Goal: Obtain resource: Obtain resource

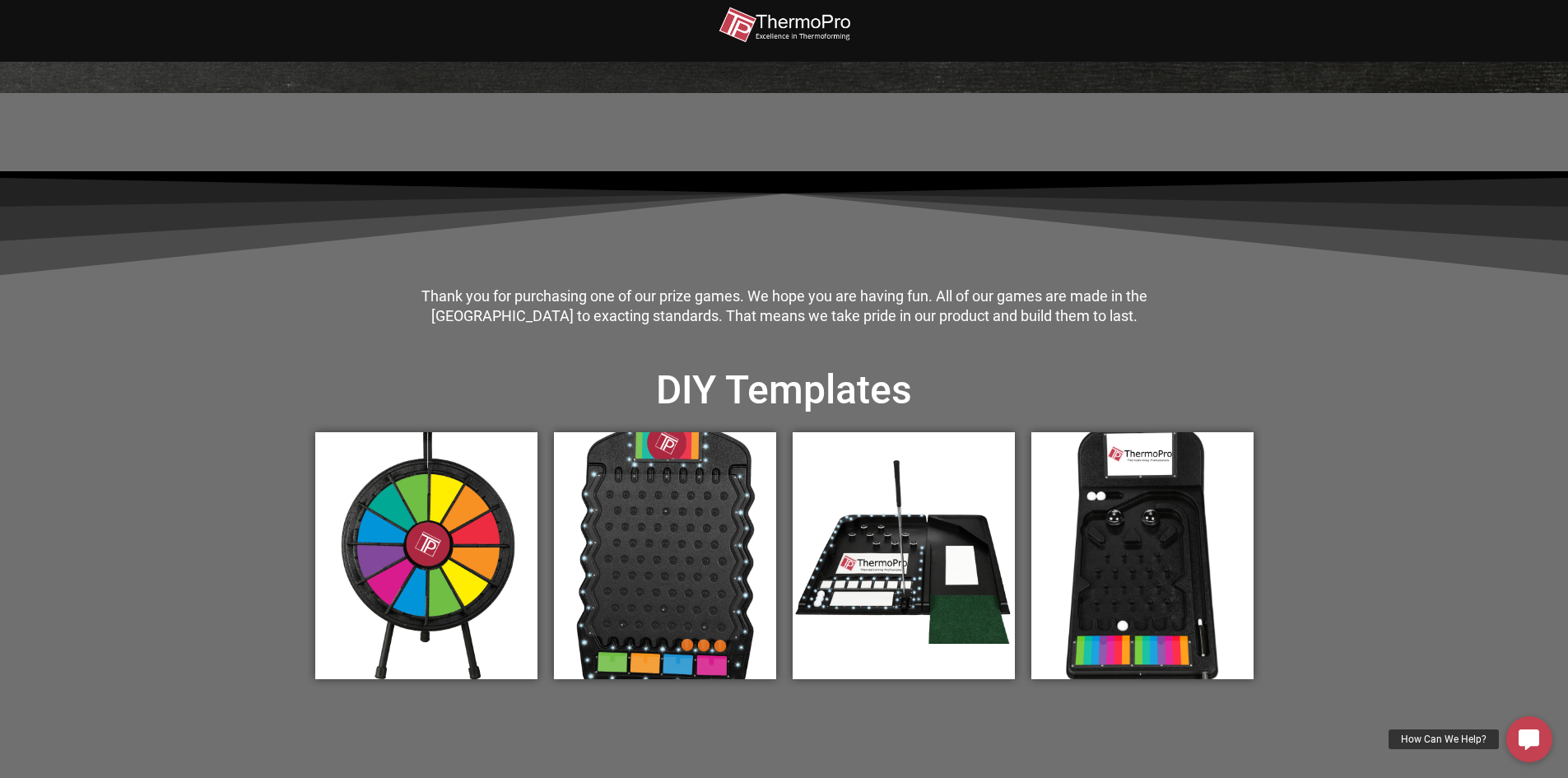
scroll to position [329, 0]
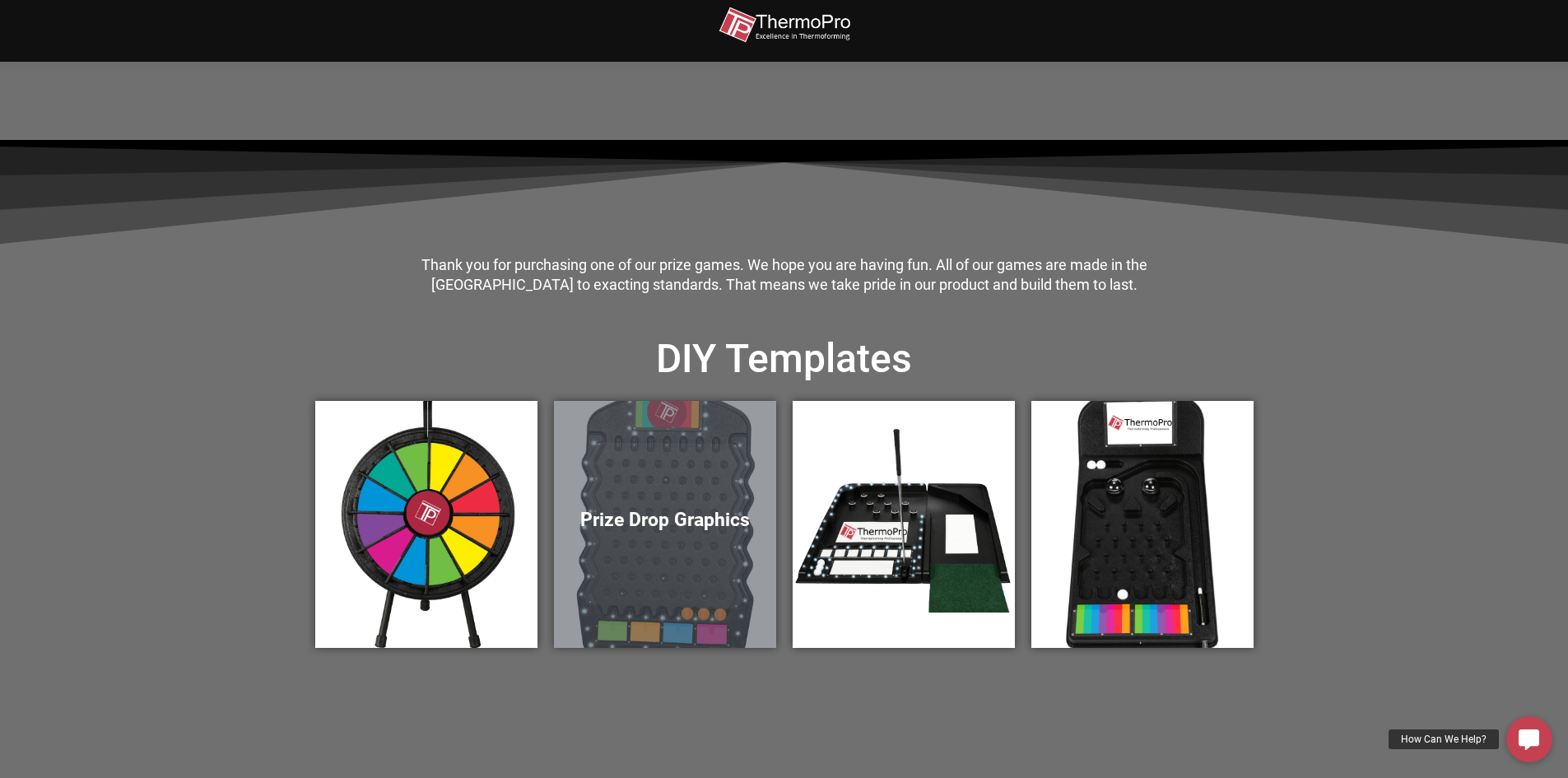
click at [610, 483] on div "Prize Drop Graphics" at bounding box center [665, 523] width 222 height 247
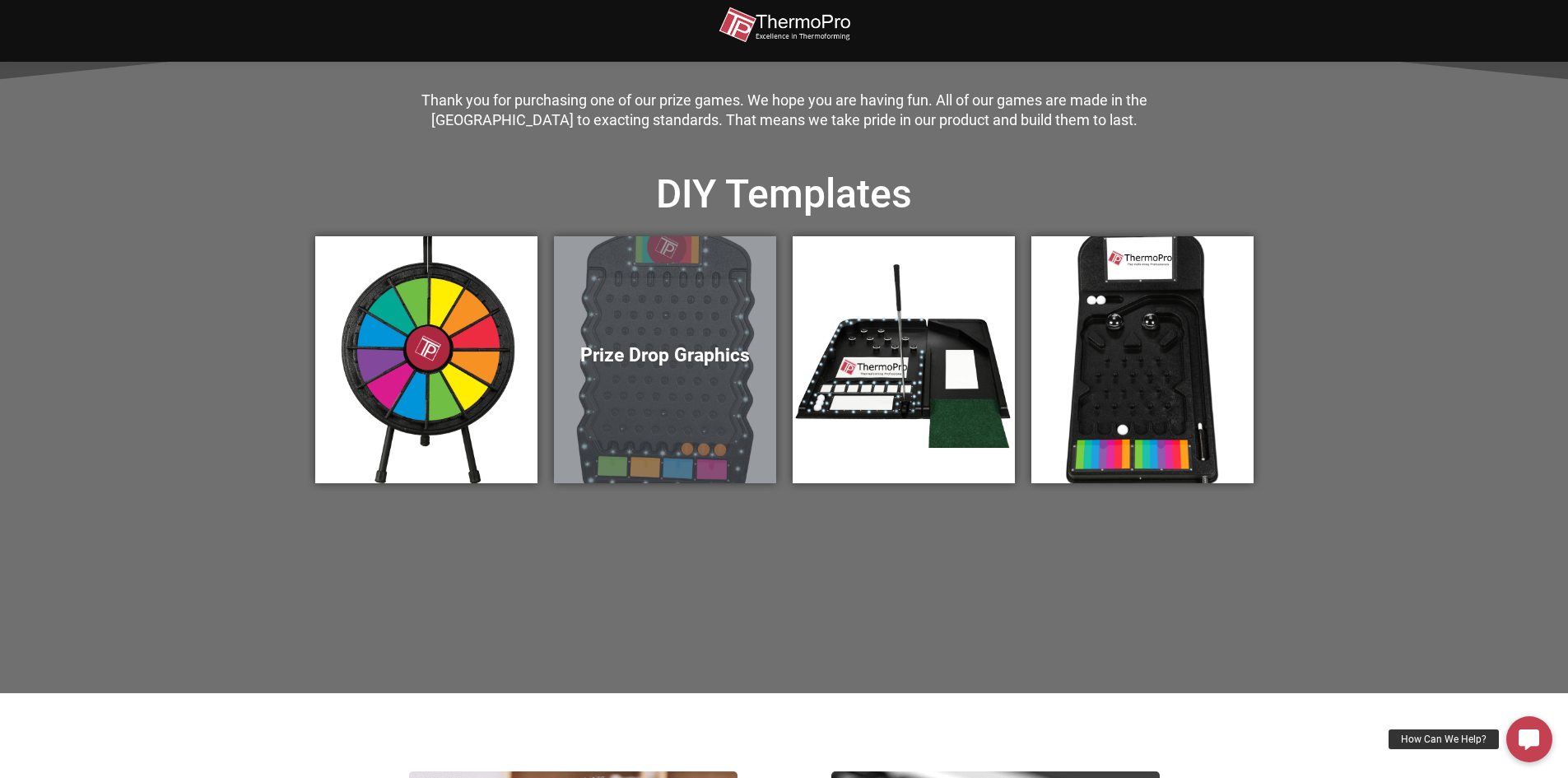
click at [677, 306] on div "Prize Drop Graphics" at bounding box center [665, 359] width 222 height 247
click at [629, 326] on div "Prize Drop Graphics" at bounding box center [665, 359] width 222 height 247
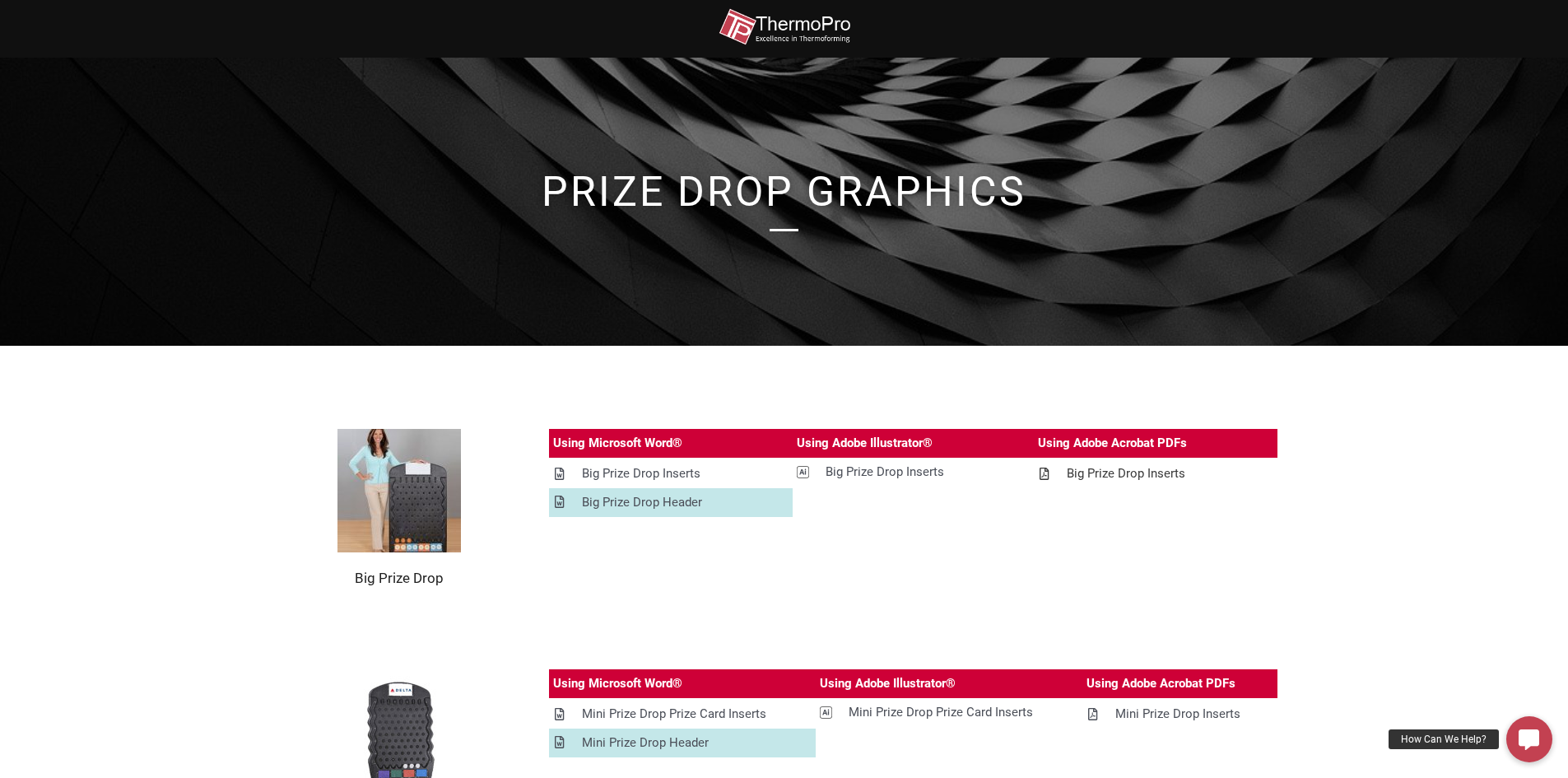
click at [1143, 471] on div "Big Prize Drop Inserts" at bounding box center [1125, 473] width 118 height 21
click at [627, 495] on div "Big Prize Drop Header" at bounding box center [641, 502] width 120 height 21
click at [643, 495] on div "Big Prize Drop Header" at bounding box center [641, 502] width 120 height 21
click at [1391, 563] on section "Big Prize Drop Using Microsoft Word® Using Adobe Illustrator® Using Adobe Acrob…" at bounding box center [784, 508] width 1568 height 323
